Goal: Task Accomplishment & Management: Manage account settings

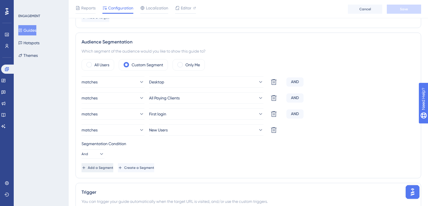
click at [113, 166] on span "Add a Segment" at bounding box center [100, 168] width 25 height 5
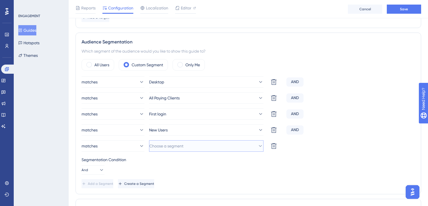
click at [194, 145] on button "Choose a segment" at bounding box center [206, 145] width 114 height 11
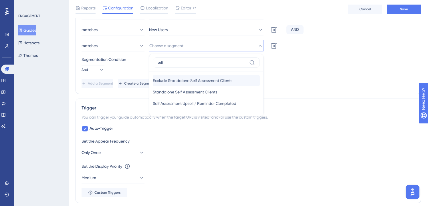
type input "self"
click at [191, 79] on span "Exclude Standalone Self Assessment Clients" at bounding box center [192, 80] width 79 height 7
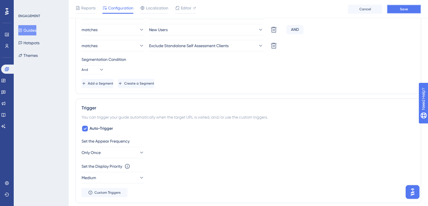
click at [413, 7] on button "Save" at bounding box center [404, 9] width 34 height 9
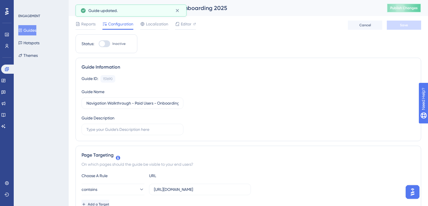
click at [406, 8] on span "Publish Changes" at bounding box center [403, 8] width 27 height 5
click at [36, 29] on button "Guides" at bounding box center [27, 30] width 18 height 10
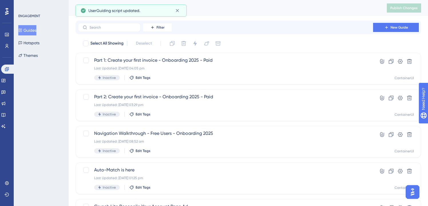
click at [120, 32] on div "Filter New Guide" at bounding box center [247, 28] width 345 height 14
click at [120, 22] on div "Filter New Guide" at bounding box center [247, 28] width 345 height 14
click at [120, 29] on label at bounding box center [109, 27] width 63 height 9
click at [120, 29] on input "text" at bounding box center [112, 27] width 46 height 4
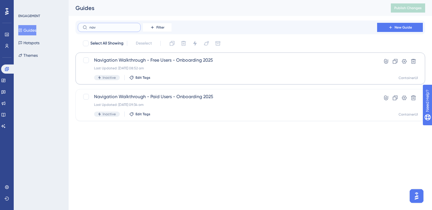
type input "nav"
click at [144, 59] on span "Navigation Walkthrough - Free Users - Onboarding 2025" at bounding box center [227, 60] width 267 height 7
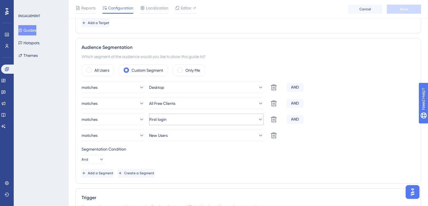
scroll to position [185, 0]
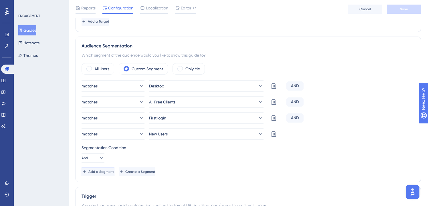
click at [111, 171] on span "Add a Segment" at bounding box center [100, 172] width 25 height 5
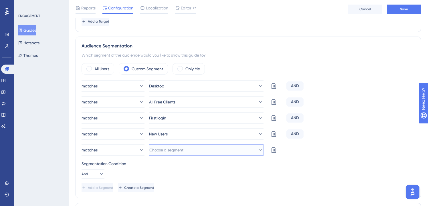
click at [179, 149] on span "Choose a segment" at bounding box center [166, 150] width 34 height 7
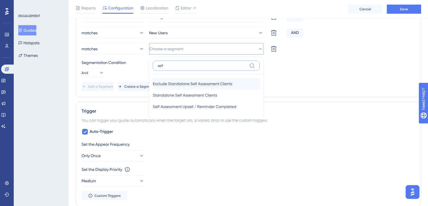
type input "self"
click at [180, 80] on div "Exclude Standalone Self Assessment Clients Exclude Standalone Self Assessment C…" at bounding box center [206, 83] width 107 height 11
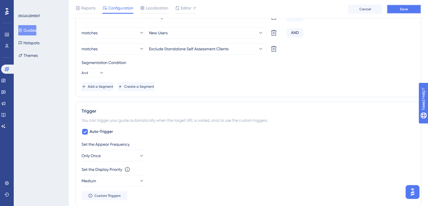
click at [403, 8] on span "Save" at bounding box center [404, 9] width 8 height 5
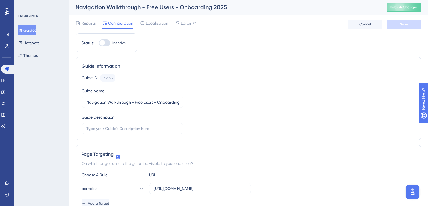
scroll to position [0, 0]
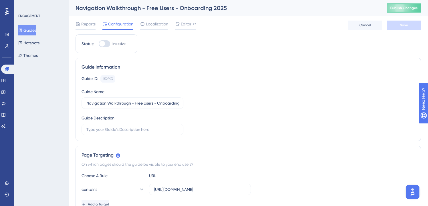
click at [36, 32] on button "Guides" at bounding box center [27, 30] width 18 height 10
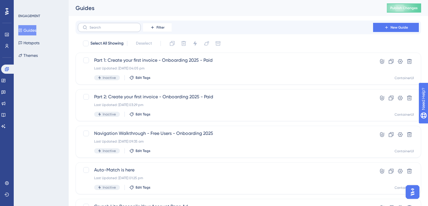
click at [95, 24] on label at bounding box center [109, 27] width 63 height 9
click at [95, 25] on input "text" at bounding box center [112, 27] width 46 height 4
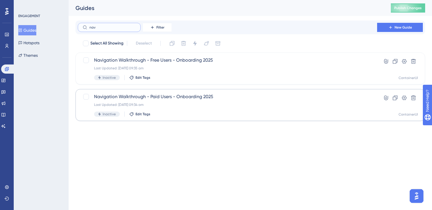
type input "nav"
click at [190, 94] on span "Navigation Walkthrough - Paid Users - Onboarding 2025" at bounding box center [227, 96] width 267 height 7
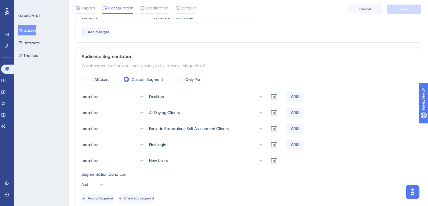
scroll to position [176, 0]
